Goal: Transaction & Acquisition: Book appointment/travel/reservation

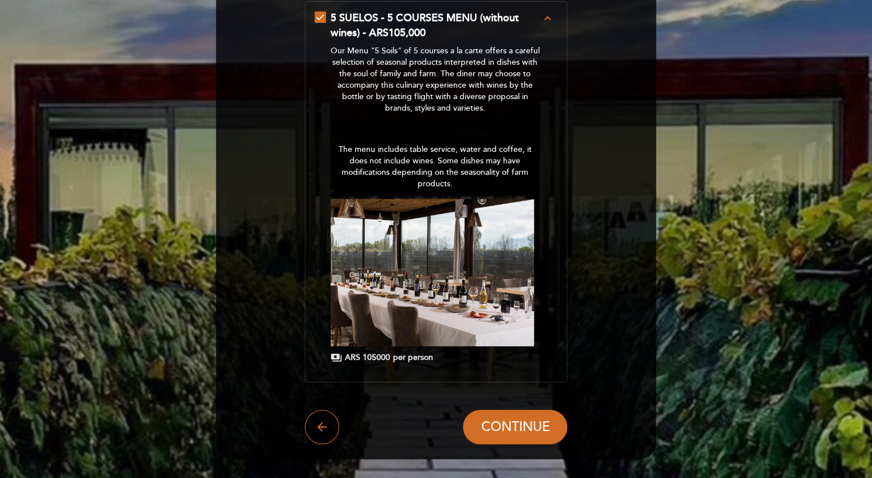
scroll to position [134, 0]
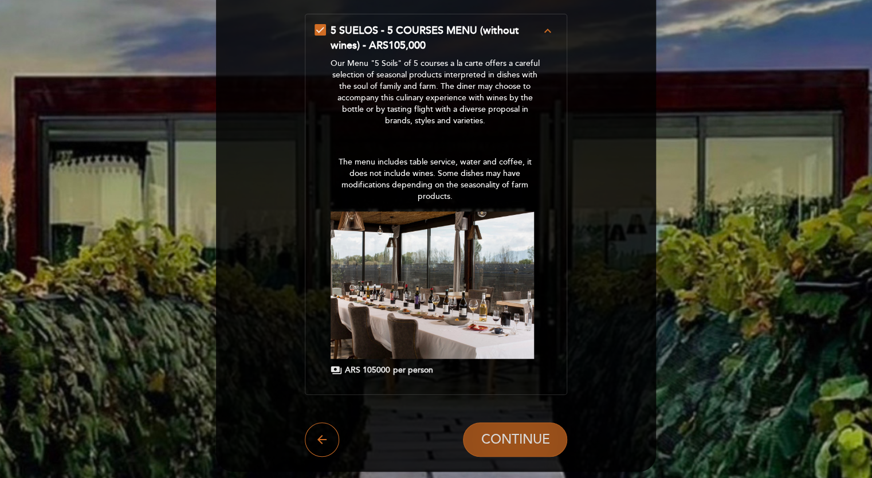
click at [513, 441] on span "CONTINUE" at bounding box center [515, 439] width 69 height 16
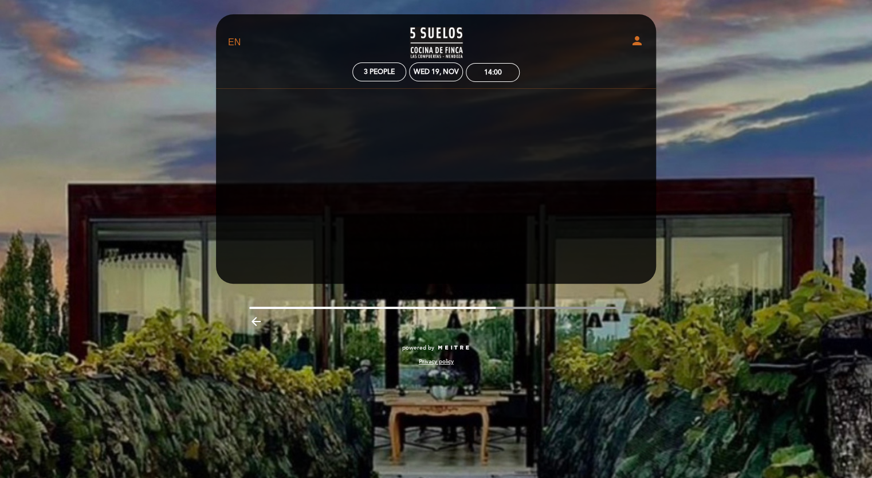
scroll to position [0, 0]
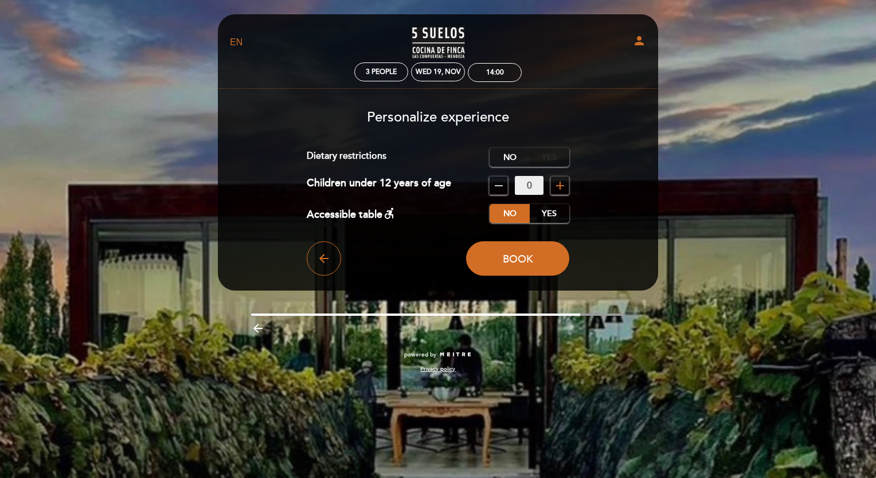
click at [552, 158] on label "Yes" at bounding box center [549, 157] width 40 height 19
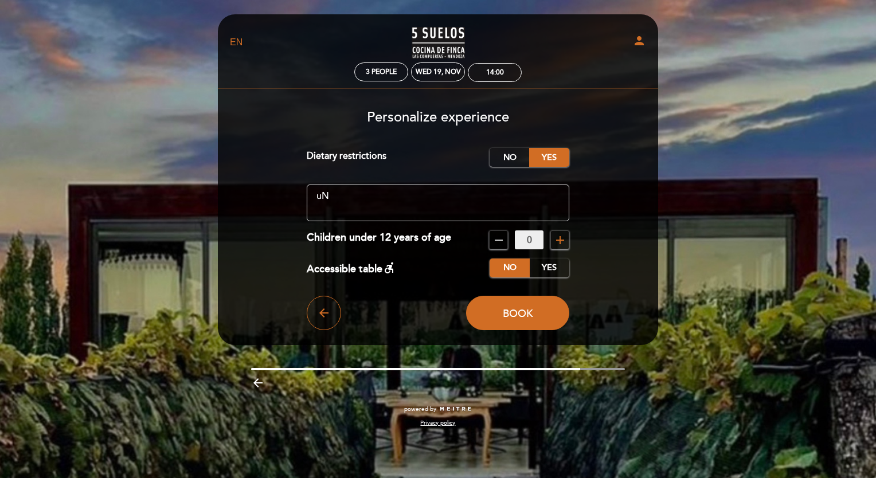
type textarea "u"
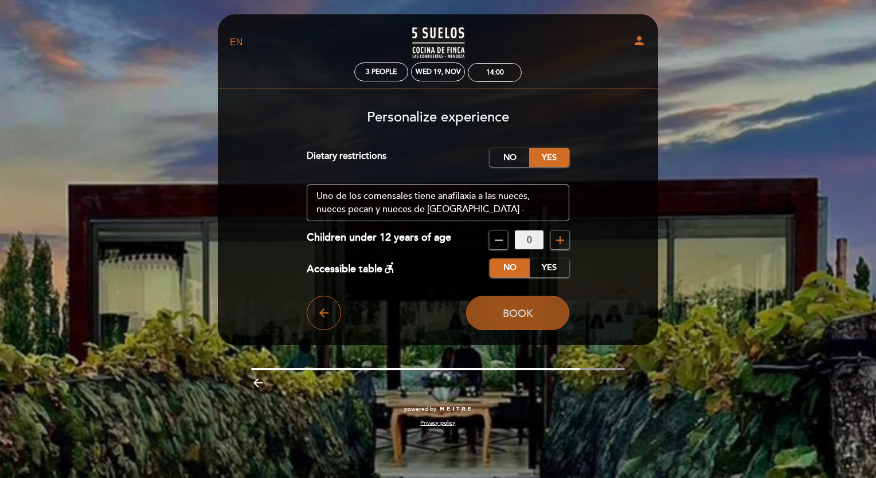
type textarea "Uno de los comensales tiene anafilaxia a las nueces, nueces pecan y nueces de […"
click at [523, 317] on span "Book" at bounding box center [518, 313] width 30 height 13
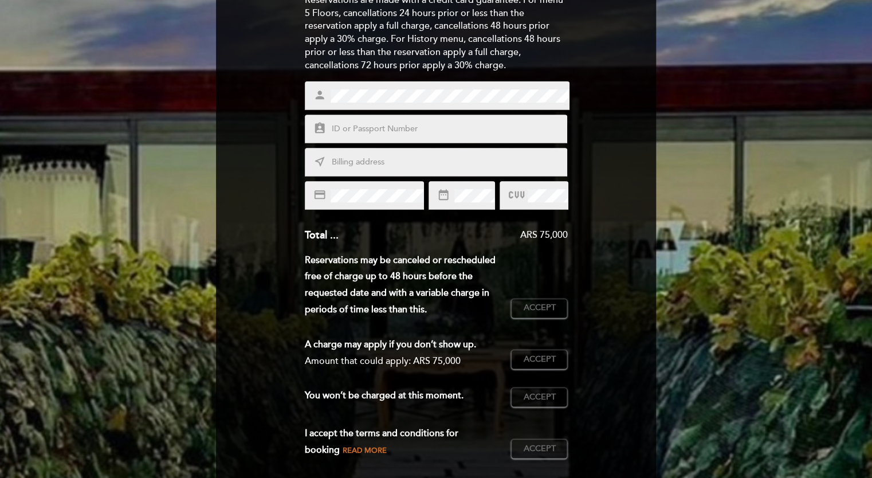
scroll to position [168, 0]
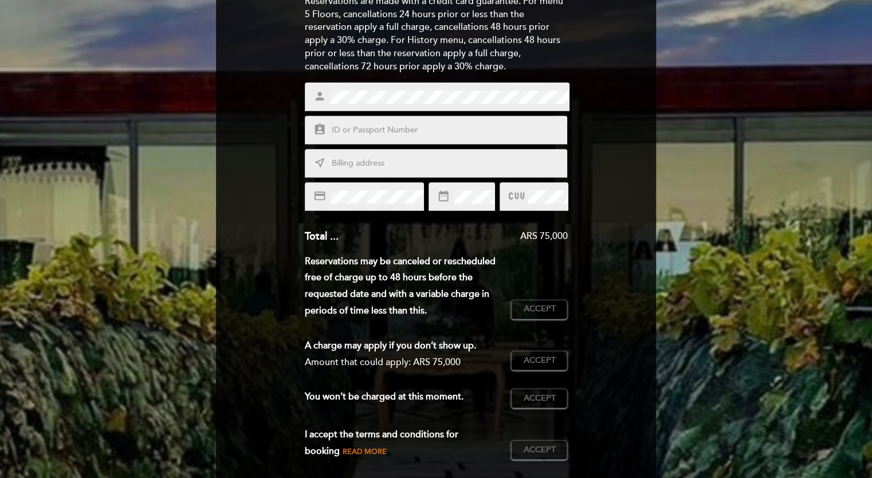
click at [337, 133] on input "text" at bounding box center [450, 130] width 238 height 13
type input "23136020"
click at [346, 164] on input "text" at bounding box center [450, 163] width 238 height 13
type input "[STREET_ADDRESS] Bajos"
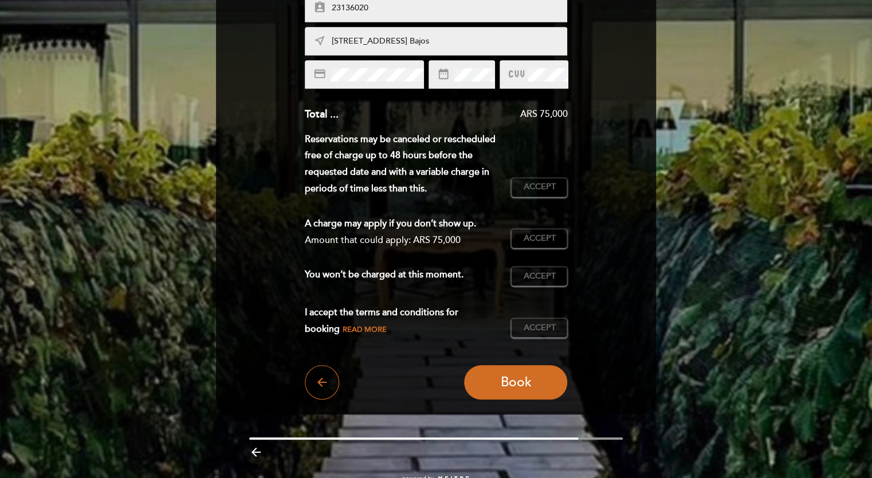
scroll to position [291, 0]
click at [550, 187] on span "Accept" at bounding box center [539, 186] width 32 height 12
click at [543, 240] on span "Accept" at bounding box center [539, 238] width 32 height 12
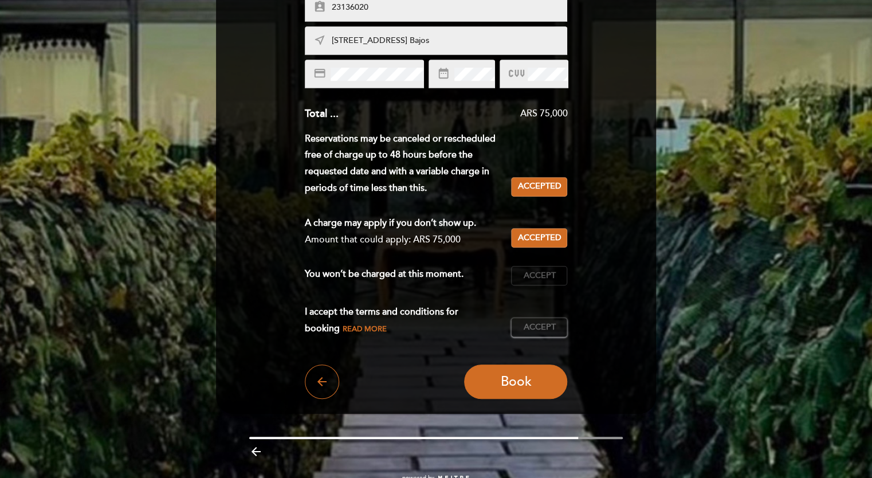
click at [550, 281] on button "Accept Accepted" at bounding box center [539, 275] width 56 height 19
click at [552, 327] on span "Accept" at bounding box center [539, 327] width 32 height 12
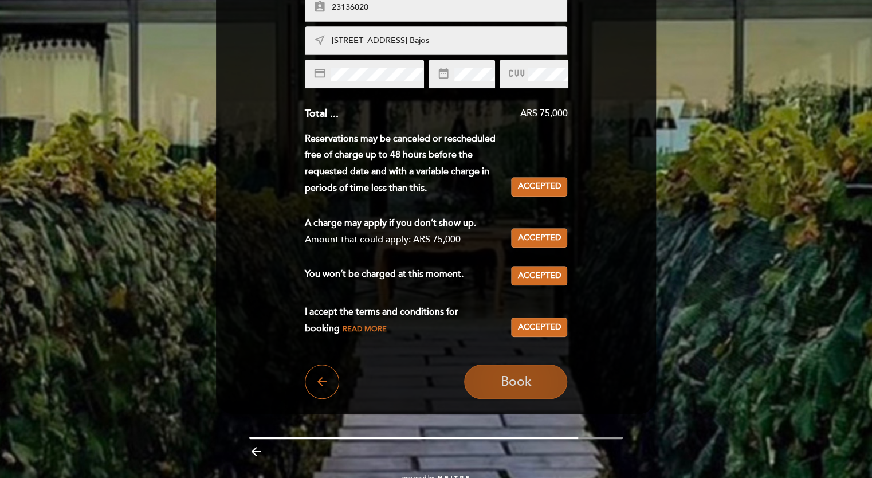
click at [509, 388] on span "Book" at bounding box center [515, 382] width 31 height 16
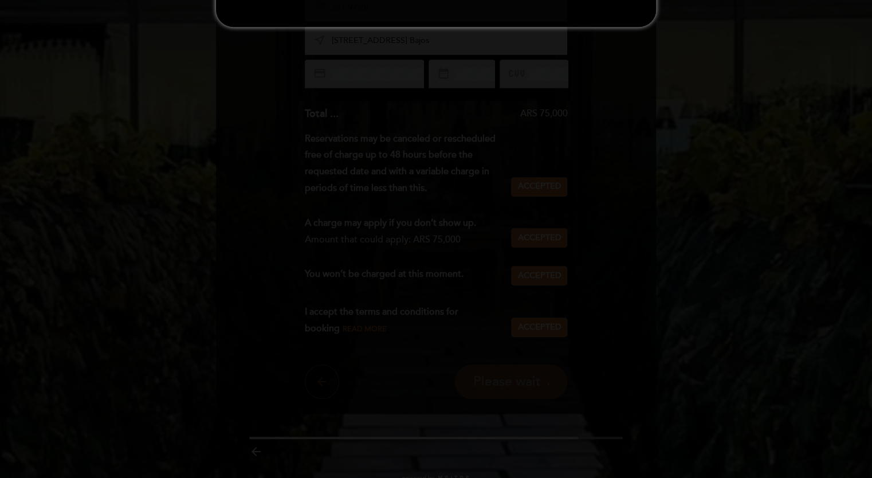
scroll to position [0, 0]
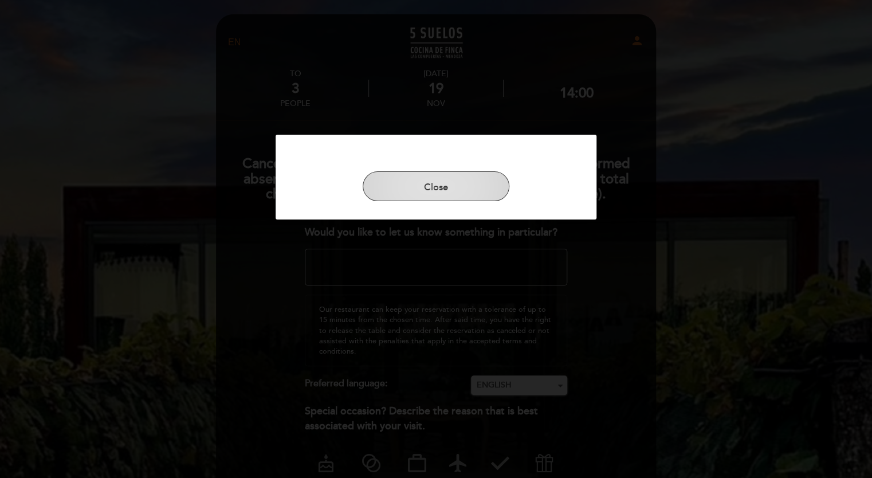
click at [450, 192] on button "Close" at bounding box center [436, 186] width 147 height 30
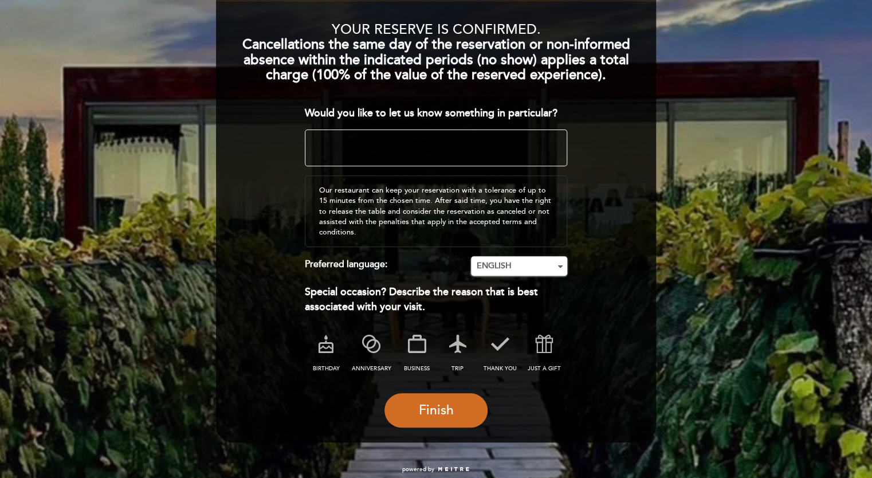
scroll to position [124, 0]
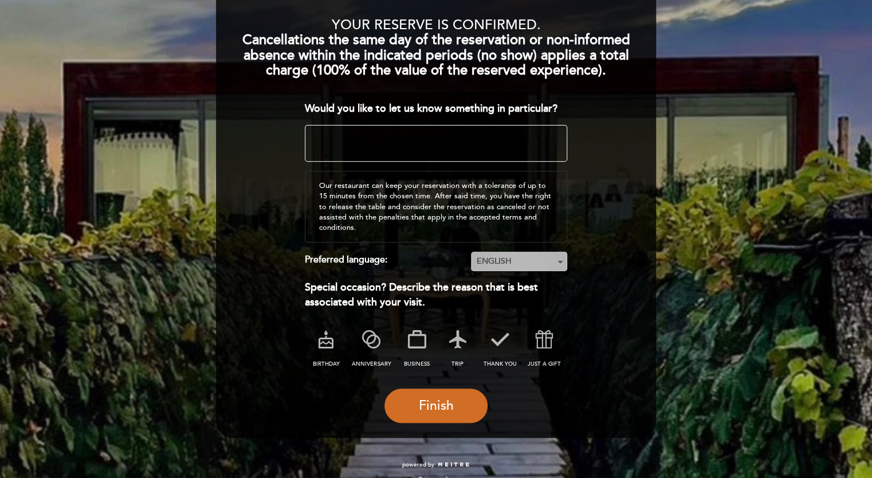
click at [532, 261] on span "ENGLISH" at bounding box center [519, 261] width 86 height 11
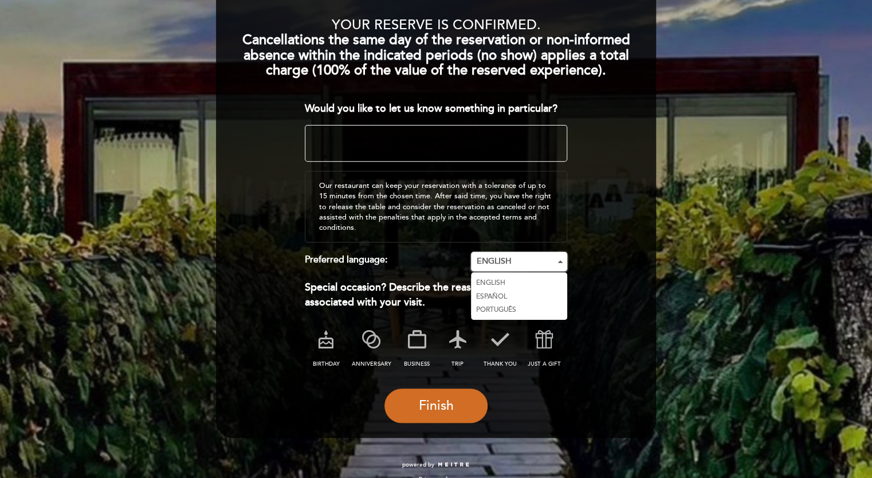
click at [508, 297] on link "ESPAÑOL" at bounding box center [519, 297] width 96 height 14
click at [328, 340] on icon at bounding box center [326, 339] width 30 height 30
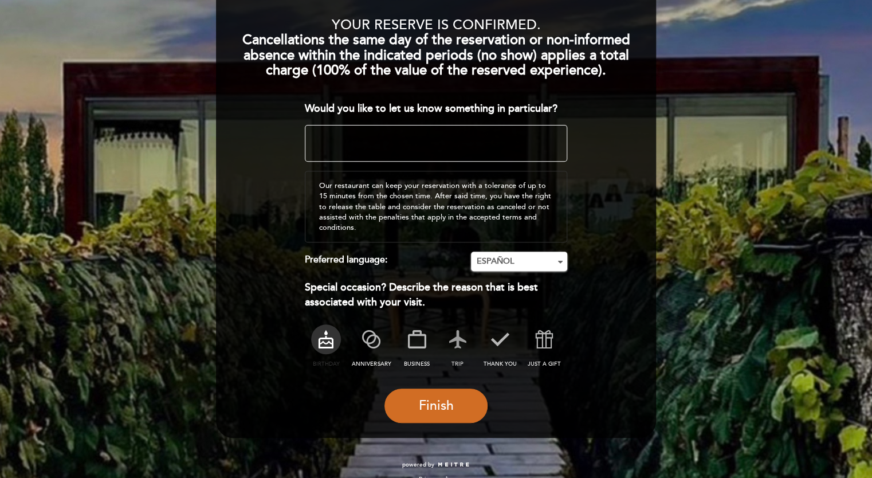
click at [461, 336] on icon at bounding box center [458, 339] width 30 height 30
click at [326, 340] on icon at bounding box center [326, 339] width 30 height 30
click at [336, 144] on textarea at bounding box center [436, 143] width 263 height 37
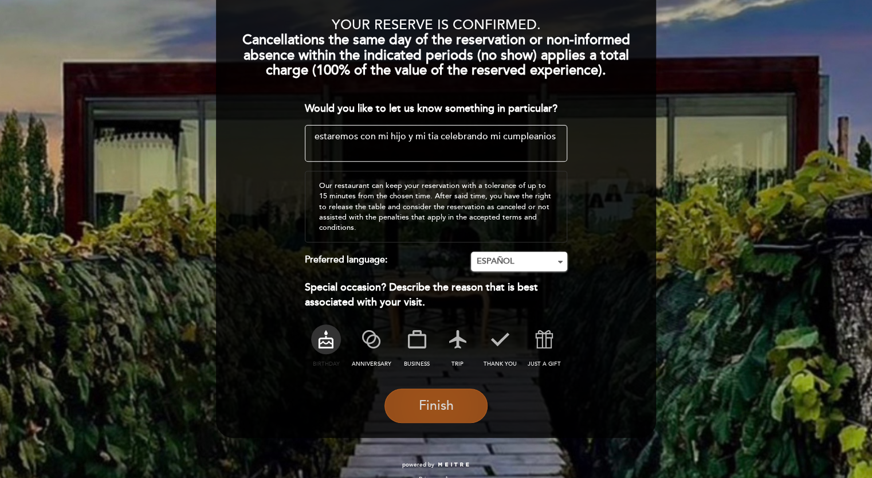
type textarea "estaremos con mi hijo y mi tia celebrando mi cumpleanios"
click at [433, 405] on span "Finish" at bounding box center [435, 406] width 35 height 16
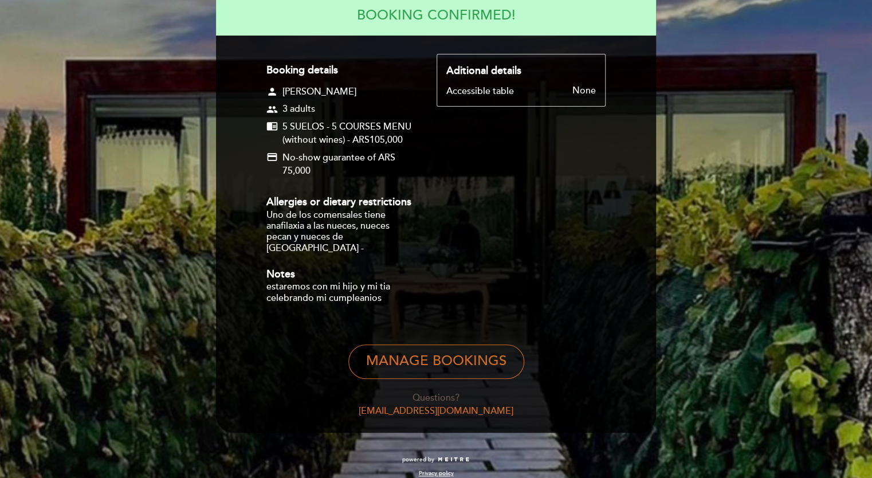
scroll to position [0, 0]
